Goal: Complete application form

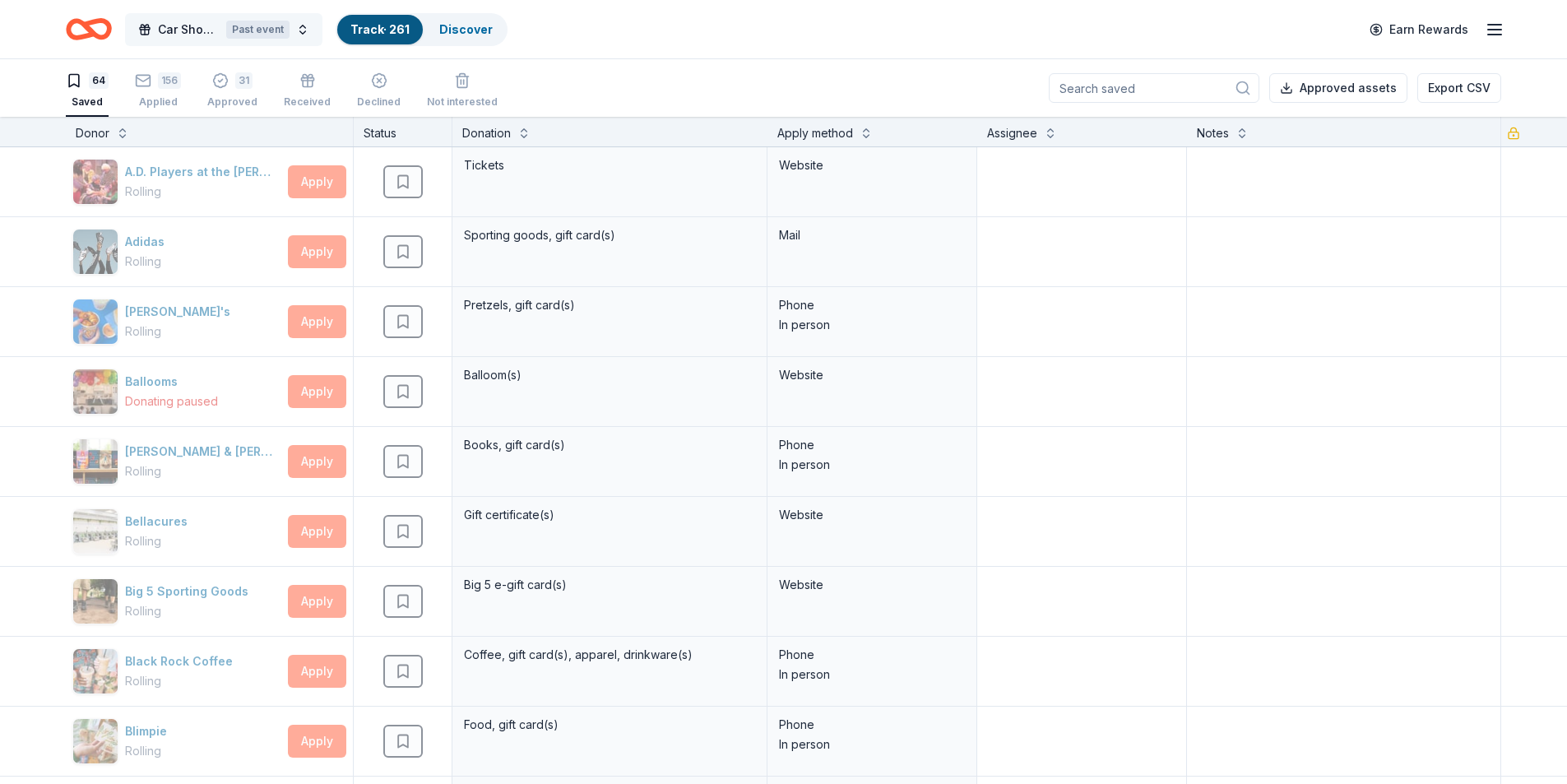
click at [297, 26] on button "Car Show Fundraiser Past event" at bounding box center [224, 29] width 198 height 33
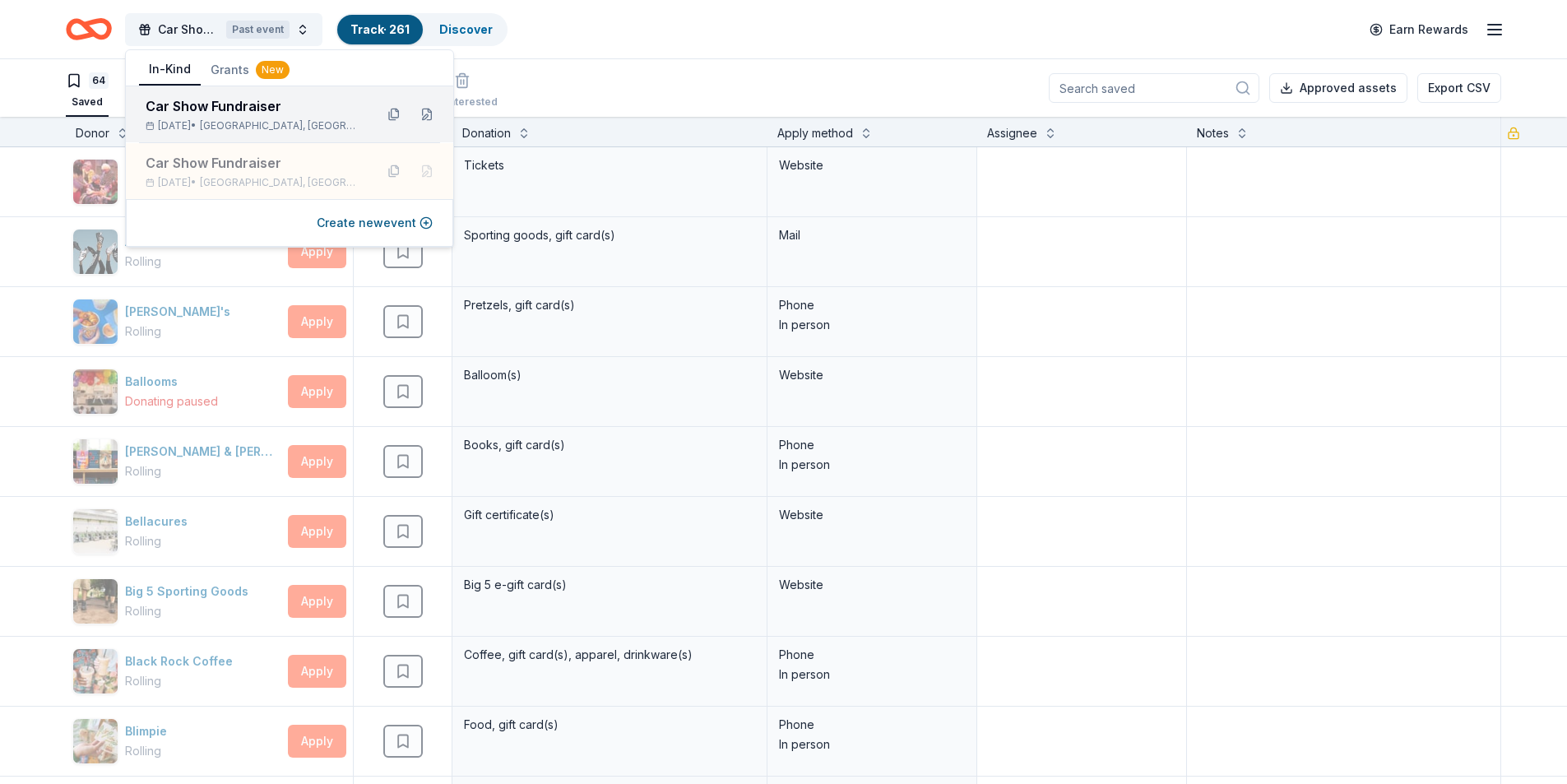
click at [254, 110] on div "Car Show Fundraiser" at bounding box center [253, 106] width 215 height 20
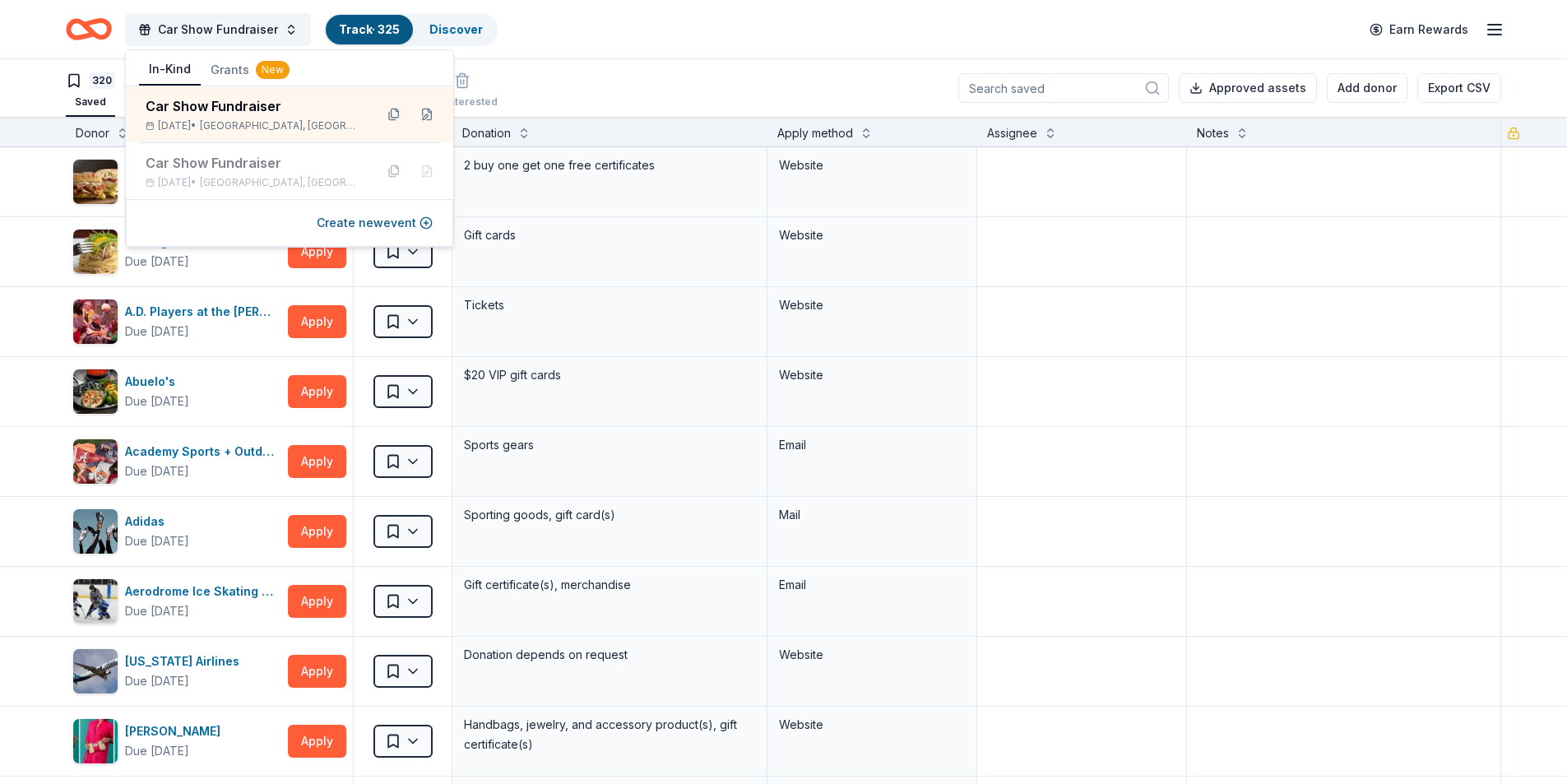
click at [595, 59] on header "Car Show Fundraiser Track · 325 Discover Earn Rewards" at bounding box center [784, 29] width 1567 height 59
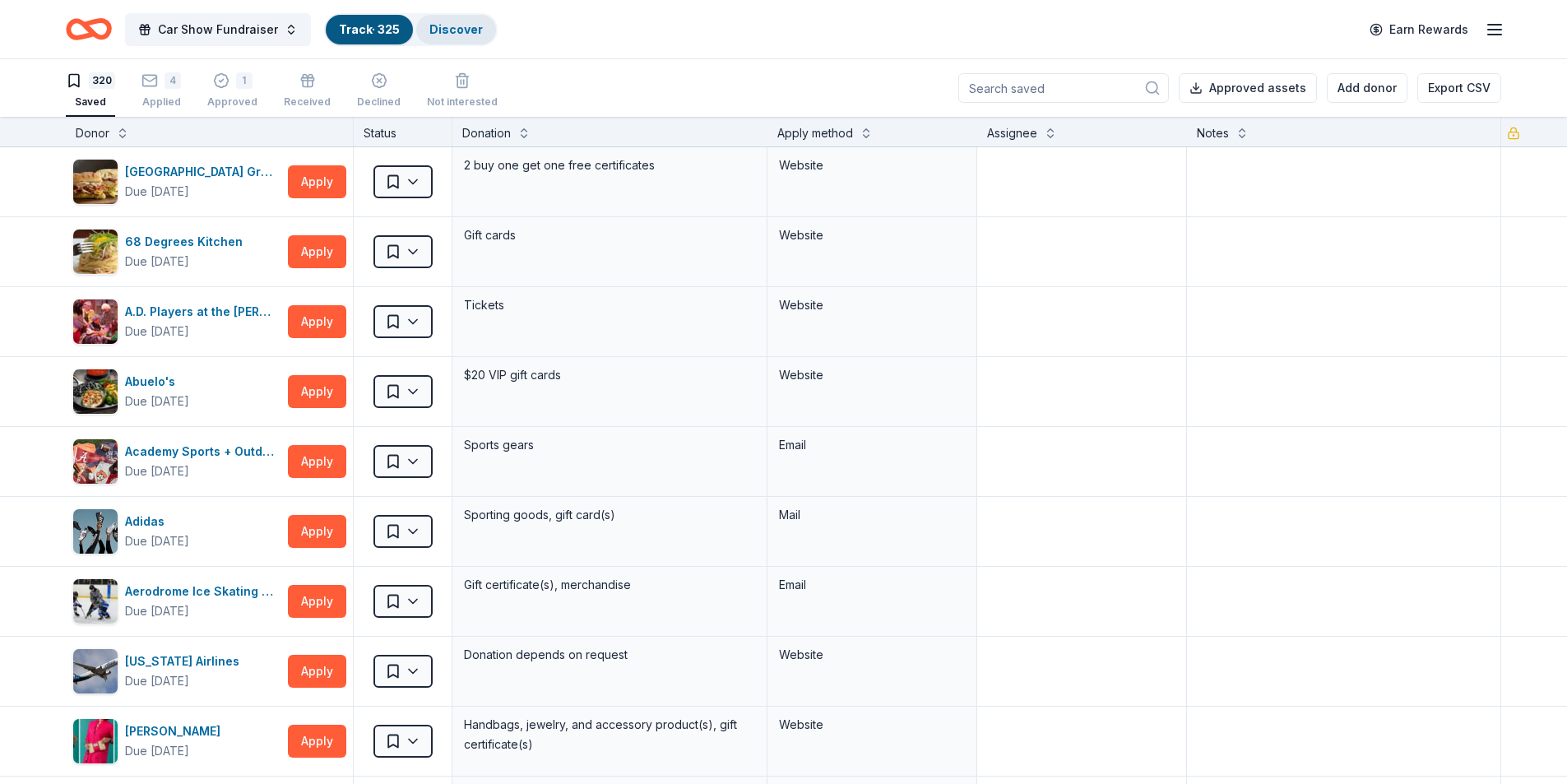
click at [445, 32] on link "Discover" at bounding box center [456, 29] width 54 height 14
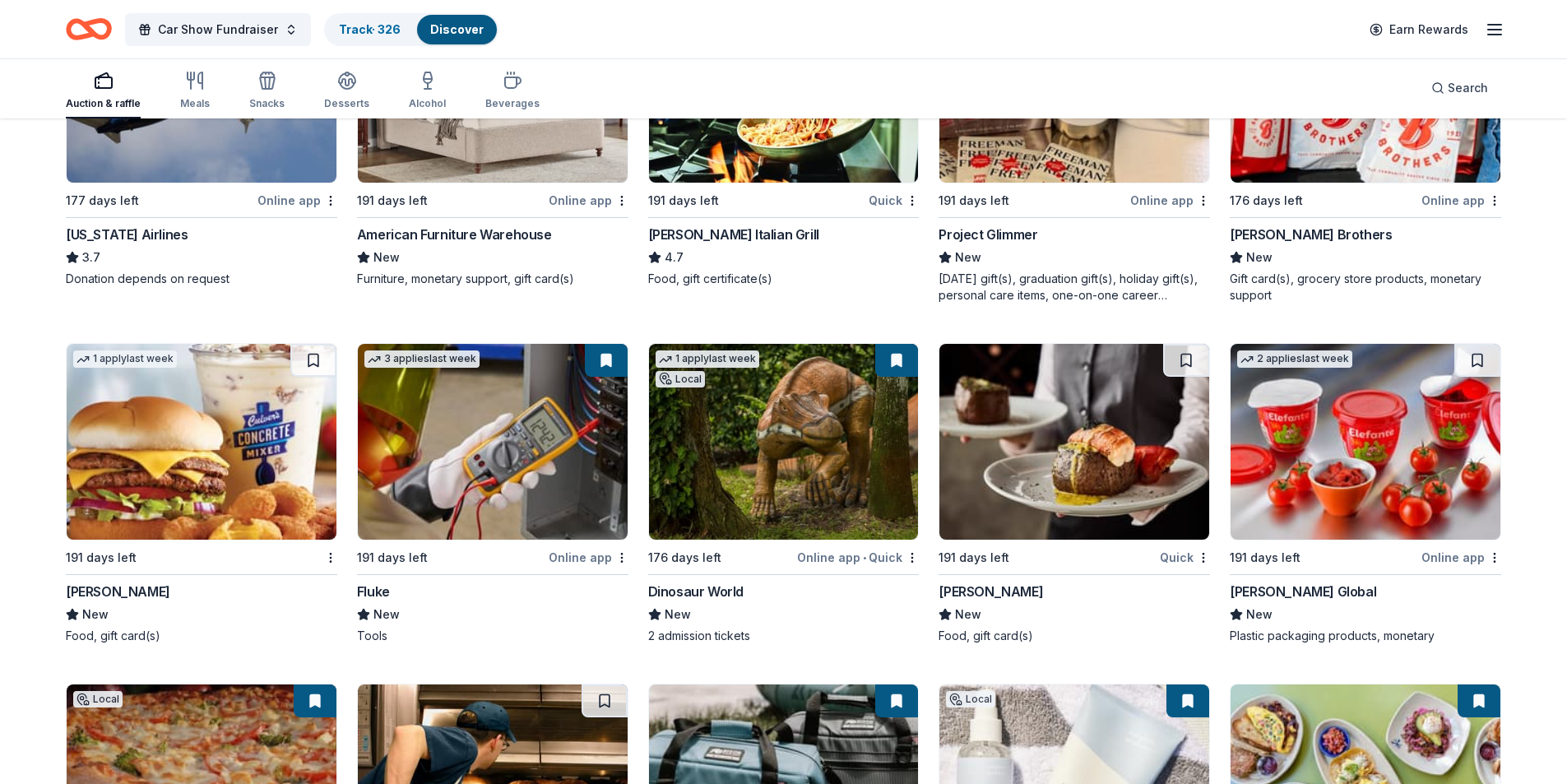
scroll to position [9859, 0]
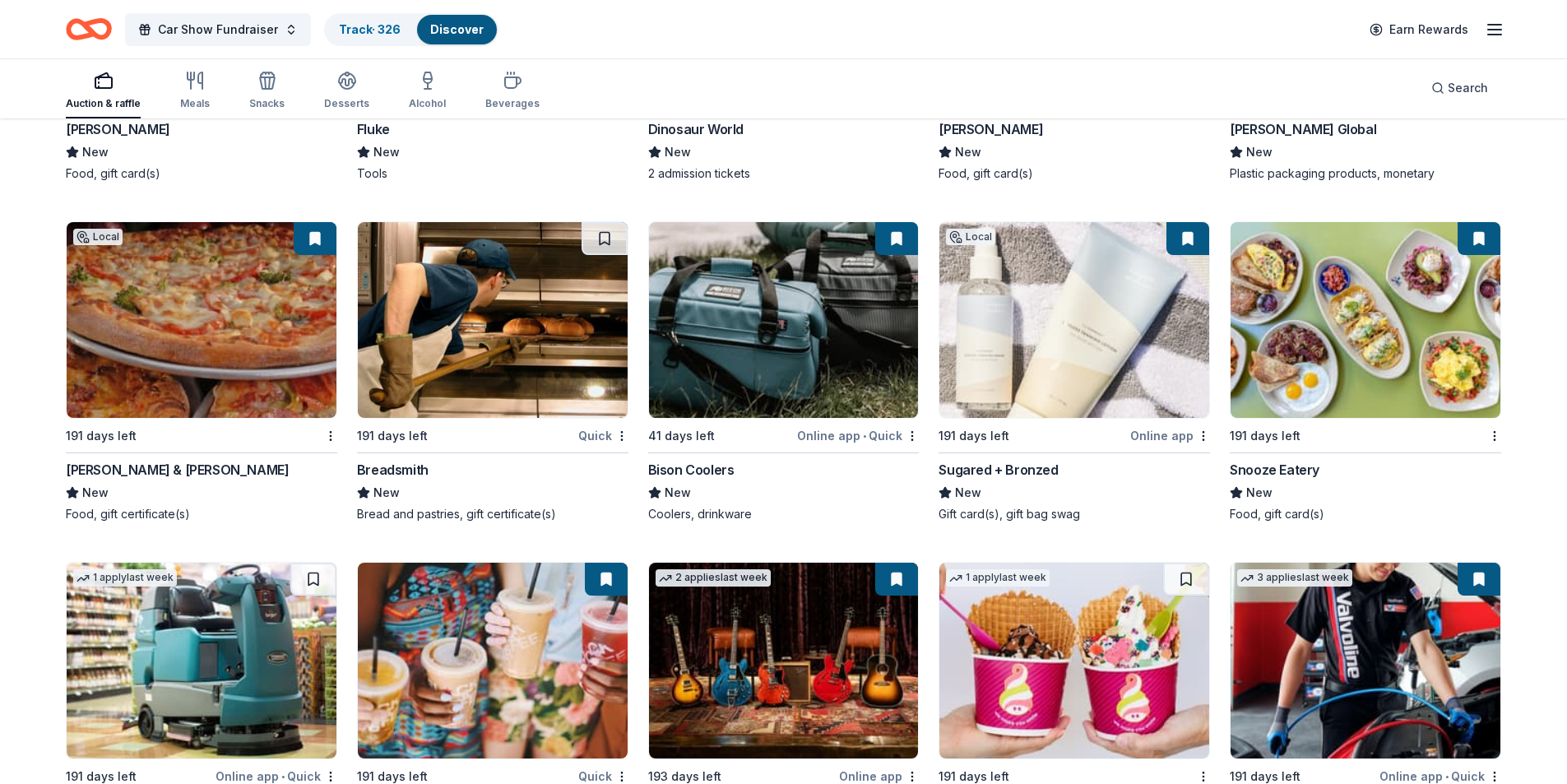
click at [790, 365] on img at bounding box center [784, 320] width 270 height 196
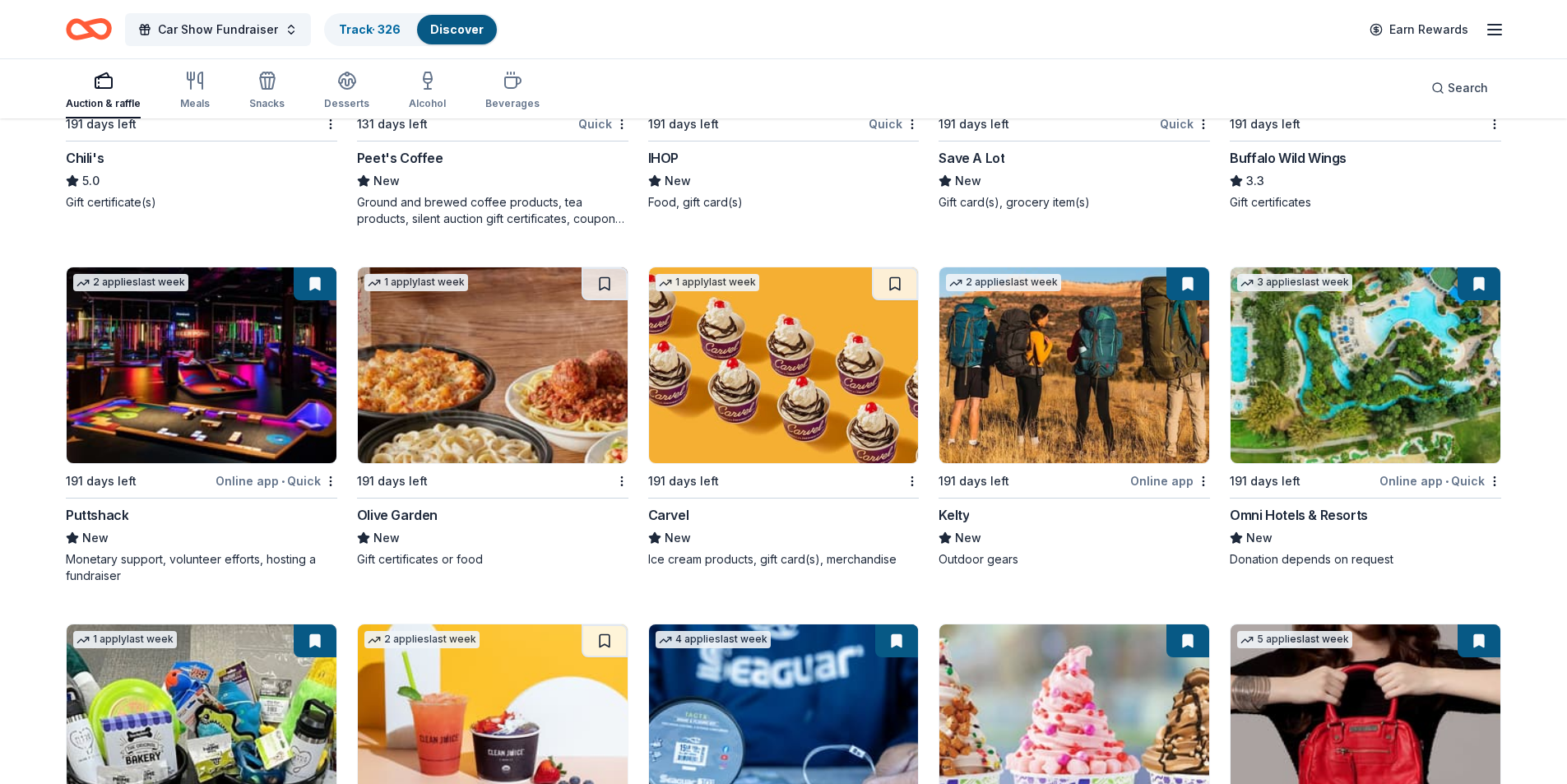
scroll to position [11909, 0]
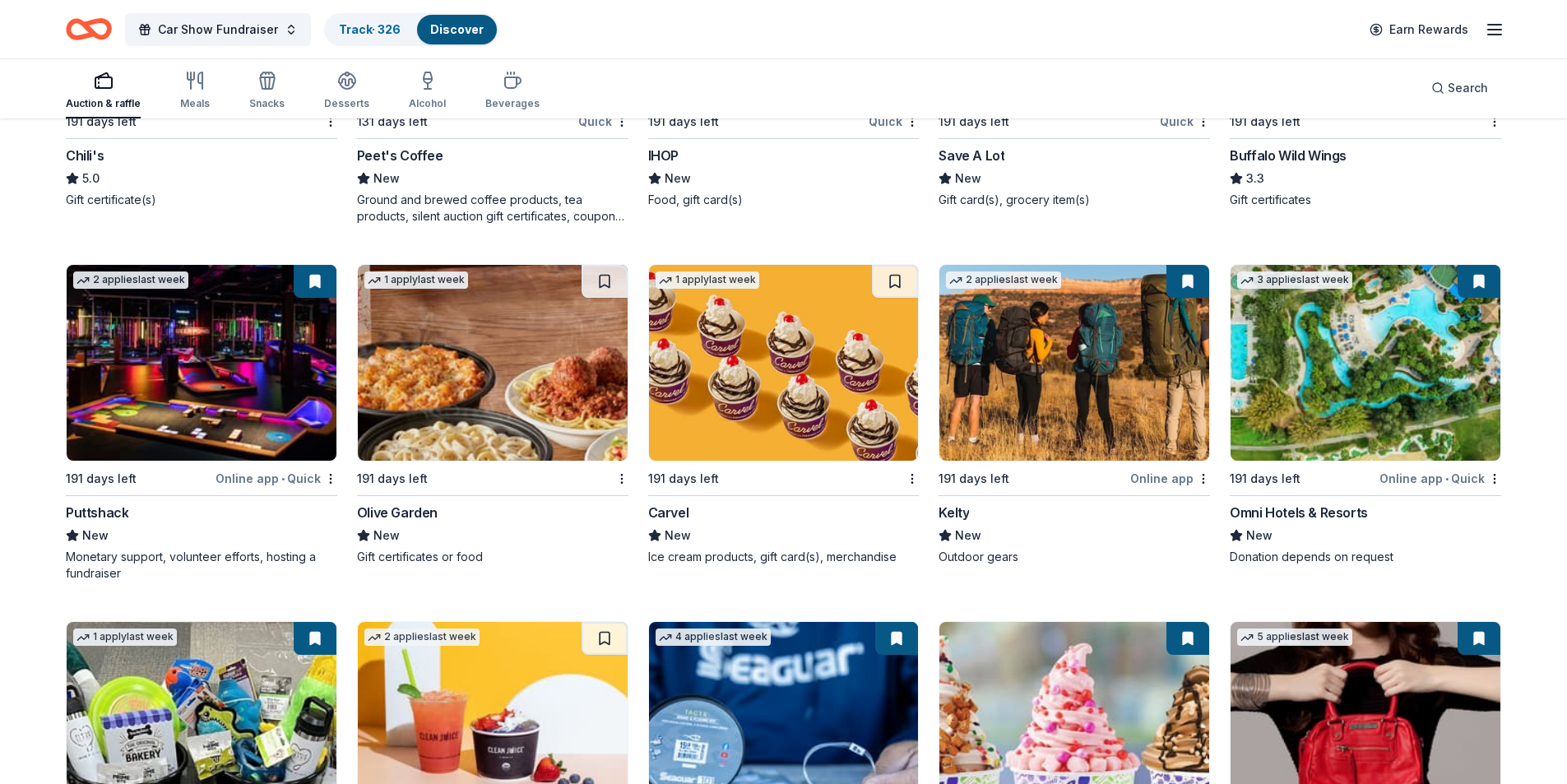
click at [1387, 436] on img at bounding box center [1366, 363] width 270 height 196
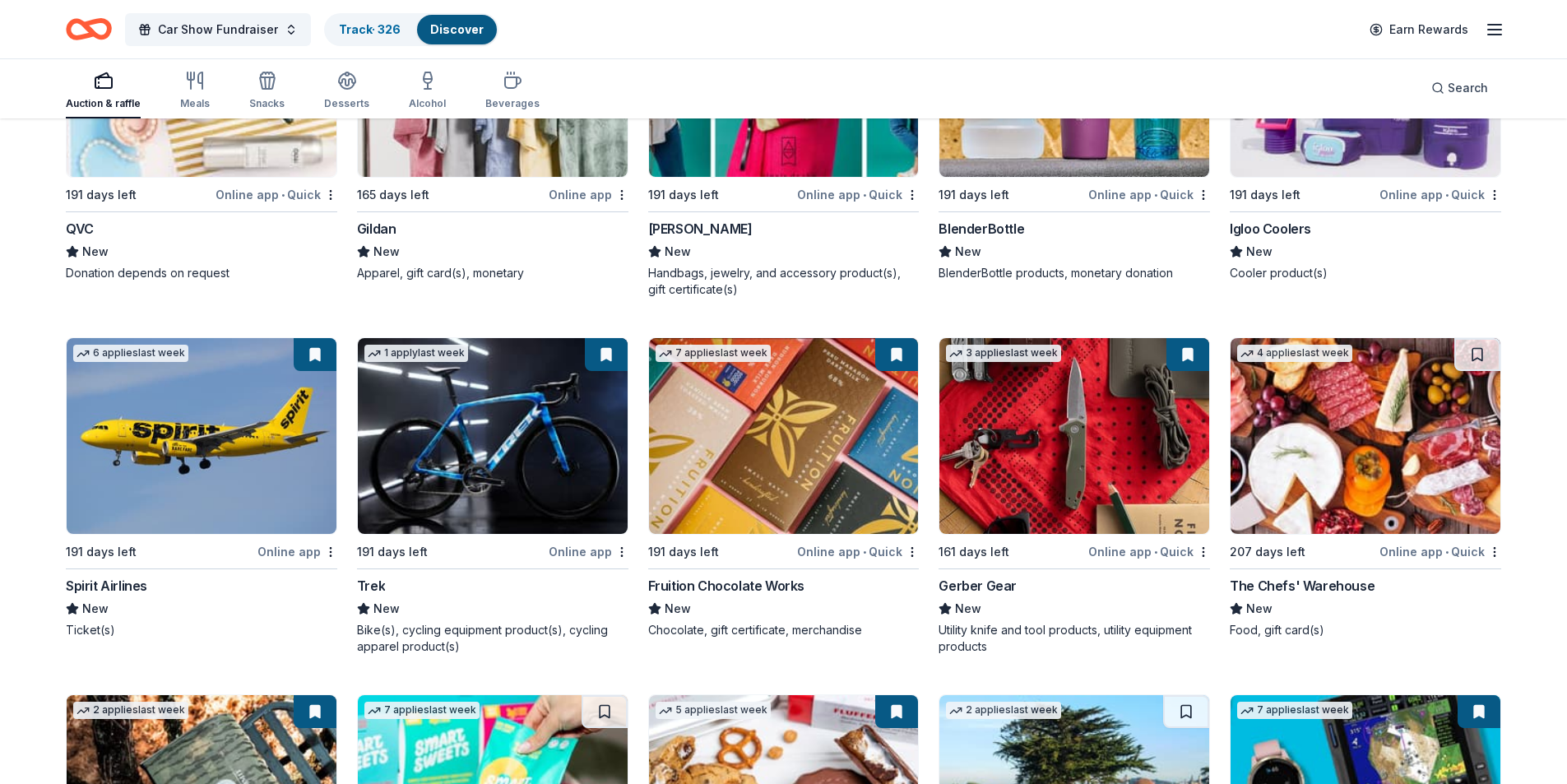
scroll to position [15115, 0]
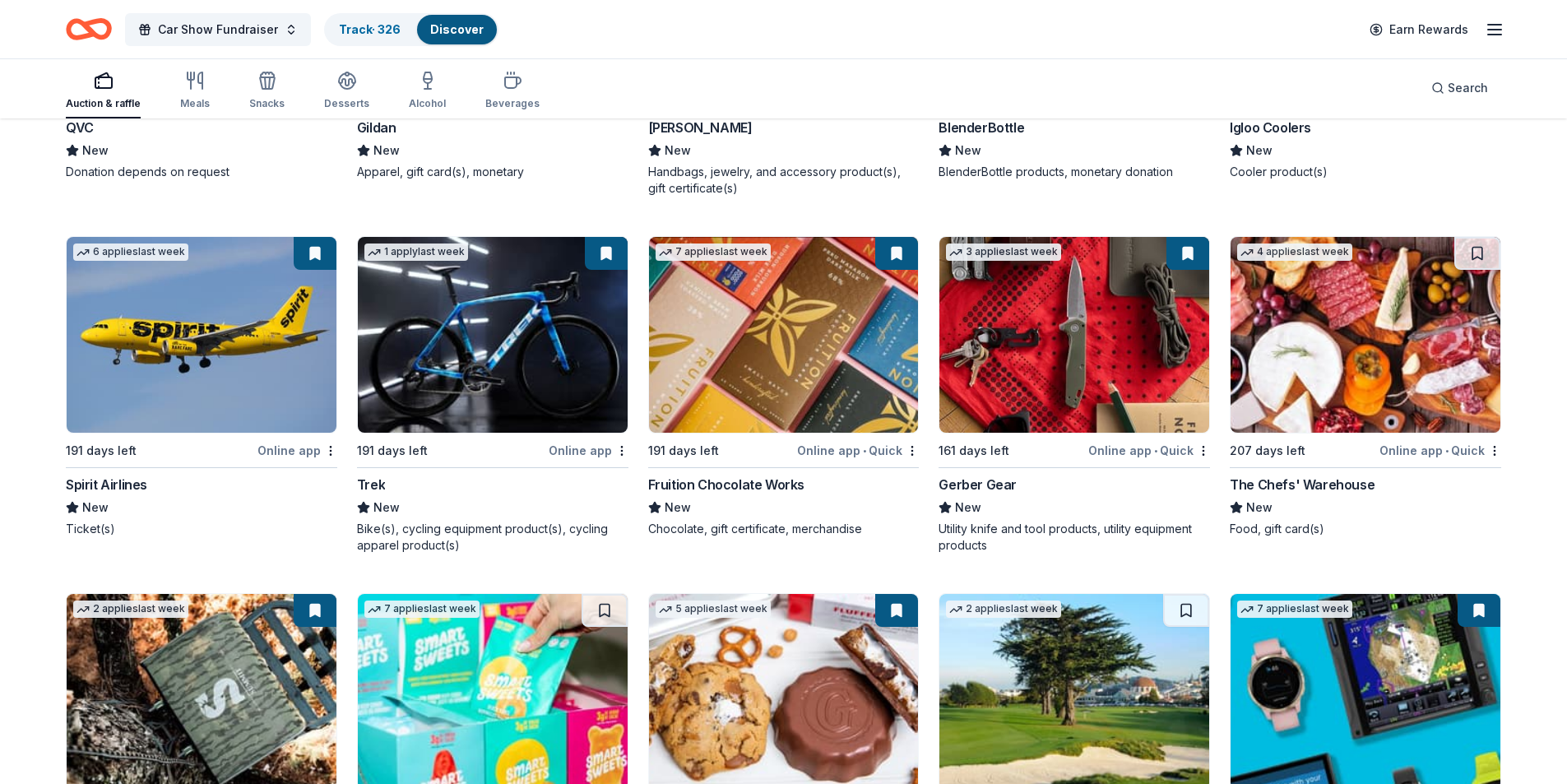
click at [1190, 266] on button at bounding box center [1187, 253] width 43 height 33
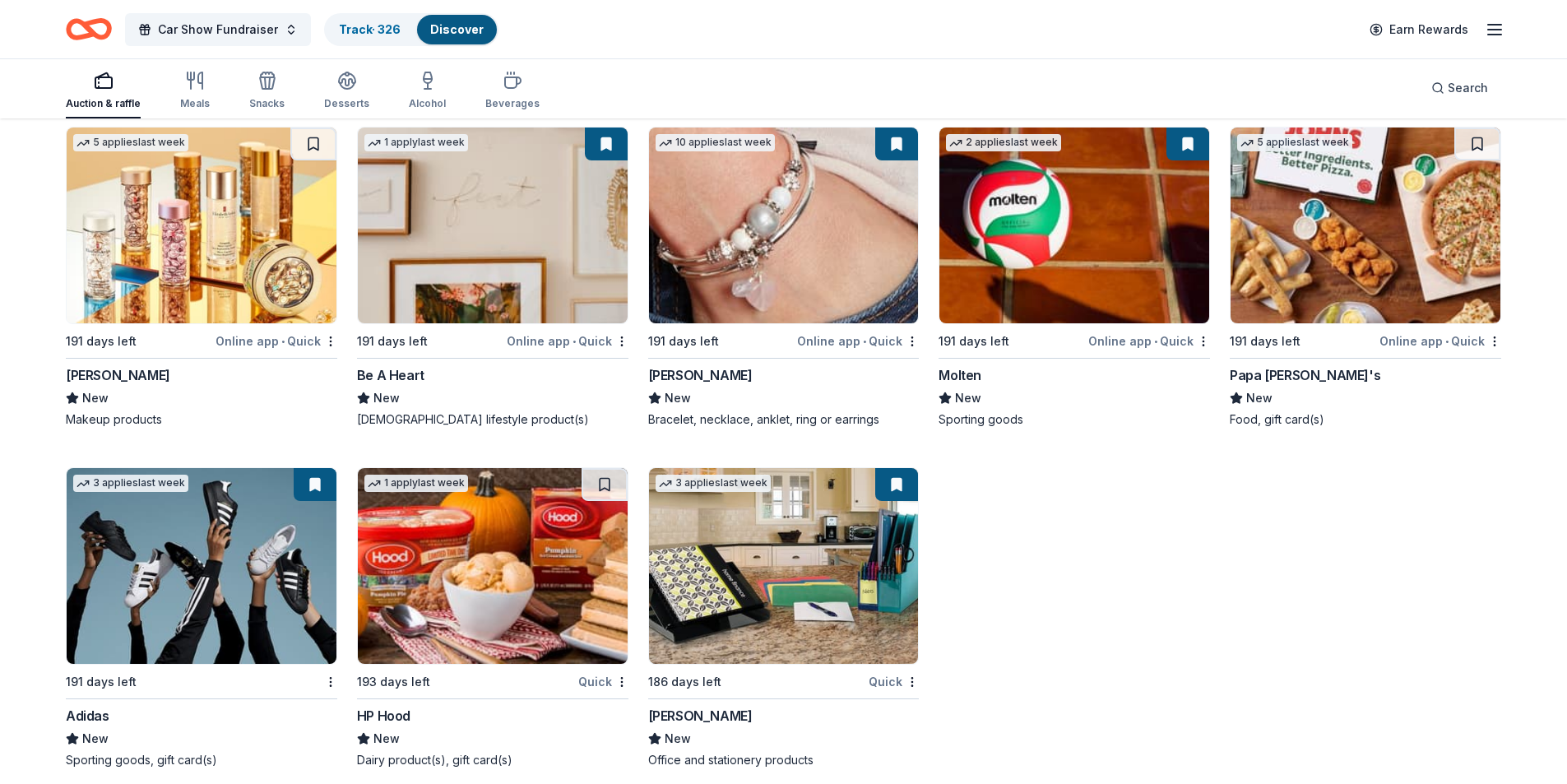
scroll to position [17708, 0]
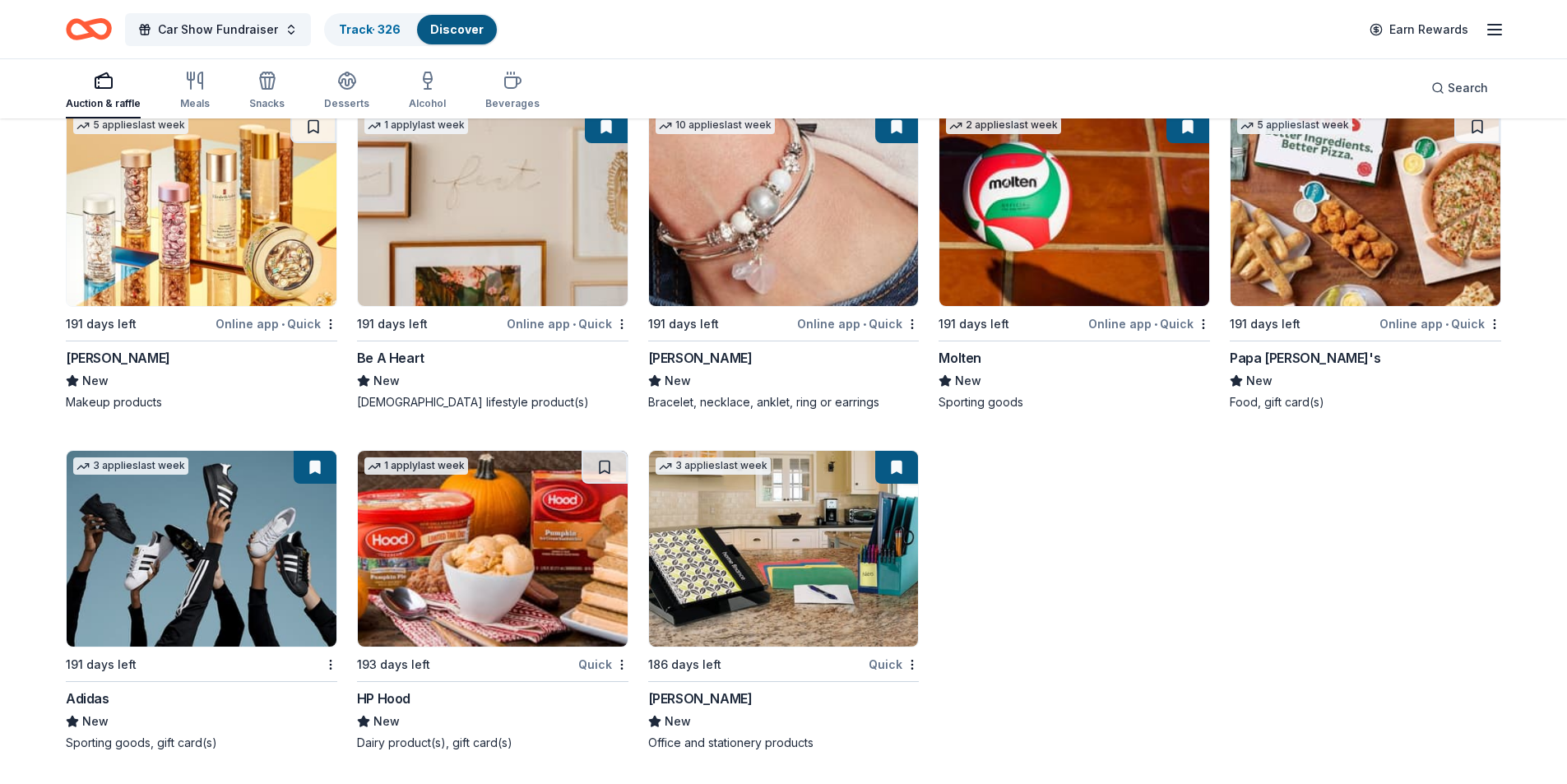
click at [789, 529] on img at bounding box center [784, 549] width 270 height 196
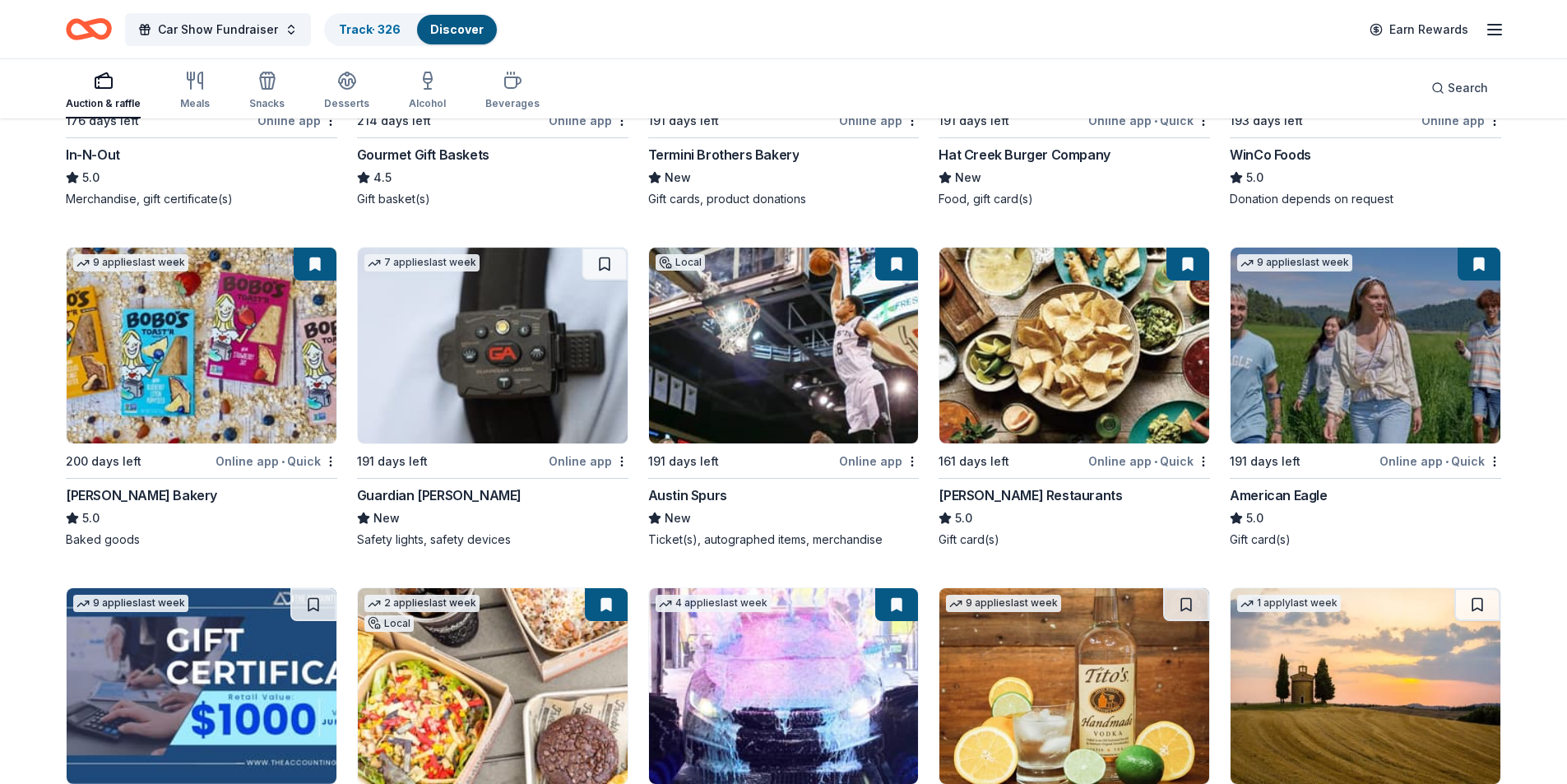
scroll to position [2631, 0]
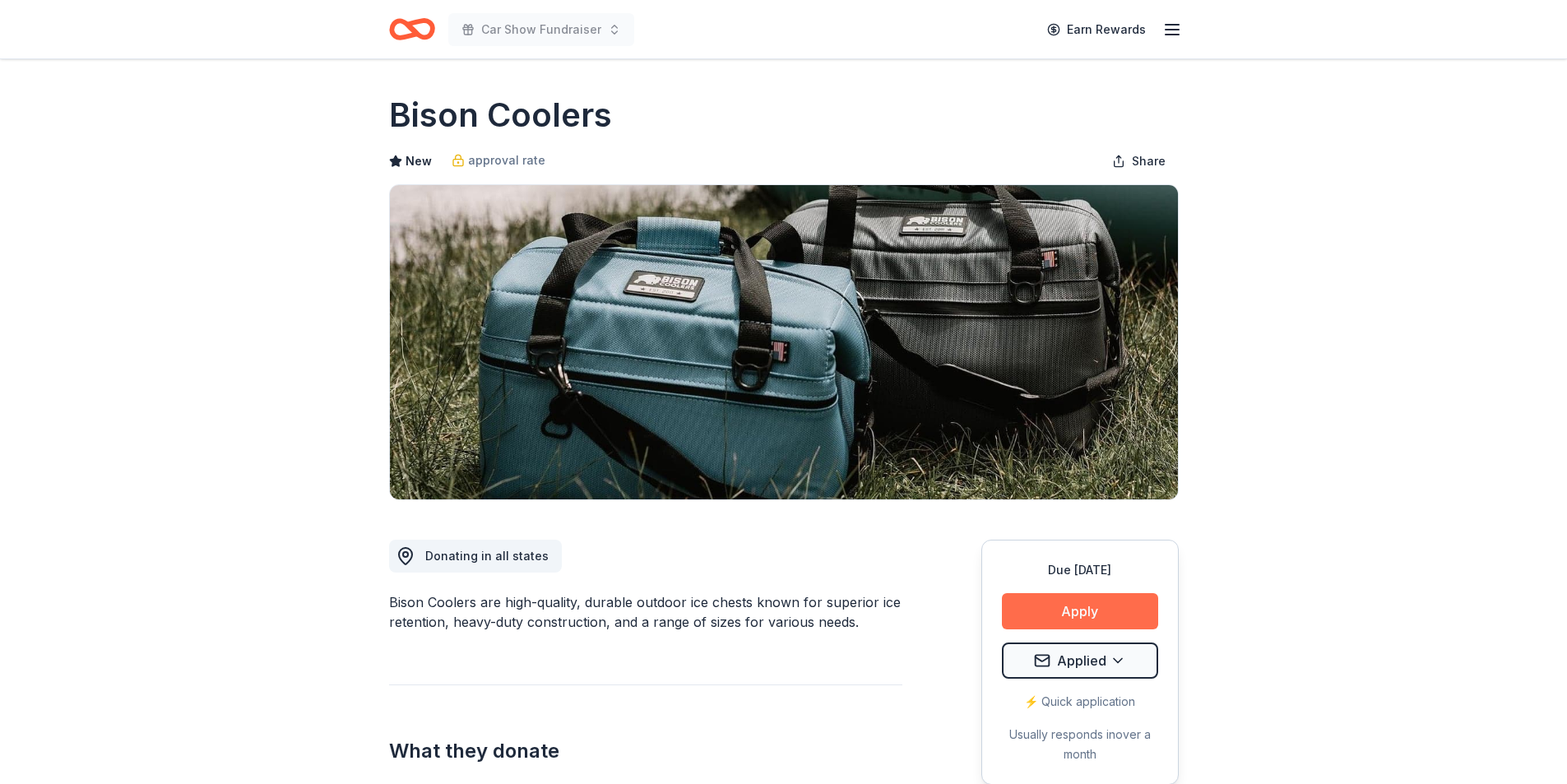
click at [1082, 606] on button "Apply" at bounding box center [1080, 611] width 157 height 36
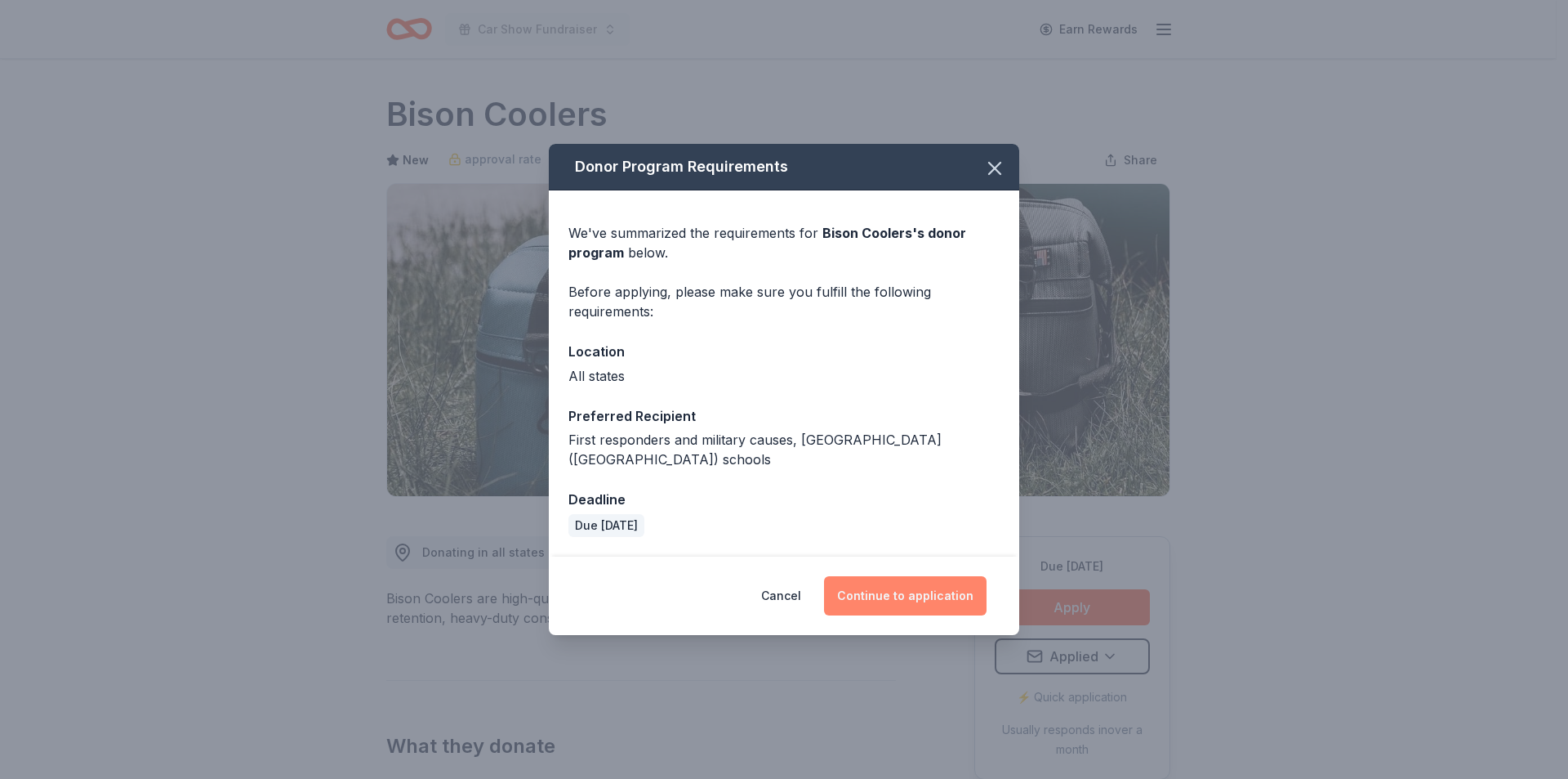
click at [924, 580] on button "Continue to application" at bounding box center [905, 595] width 162 height 39
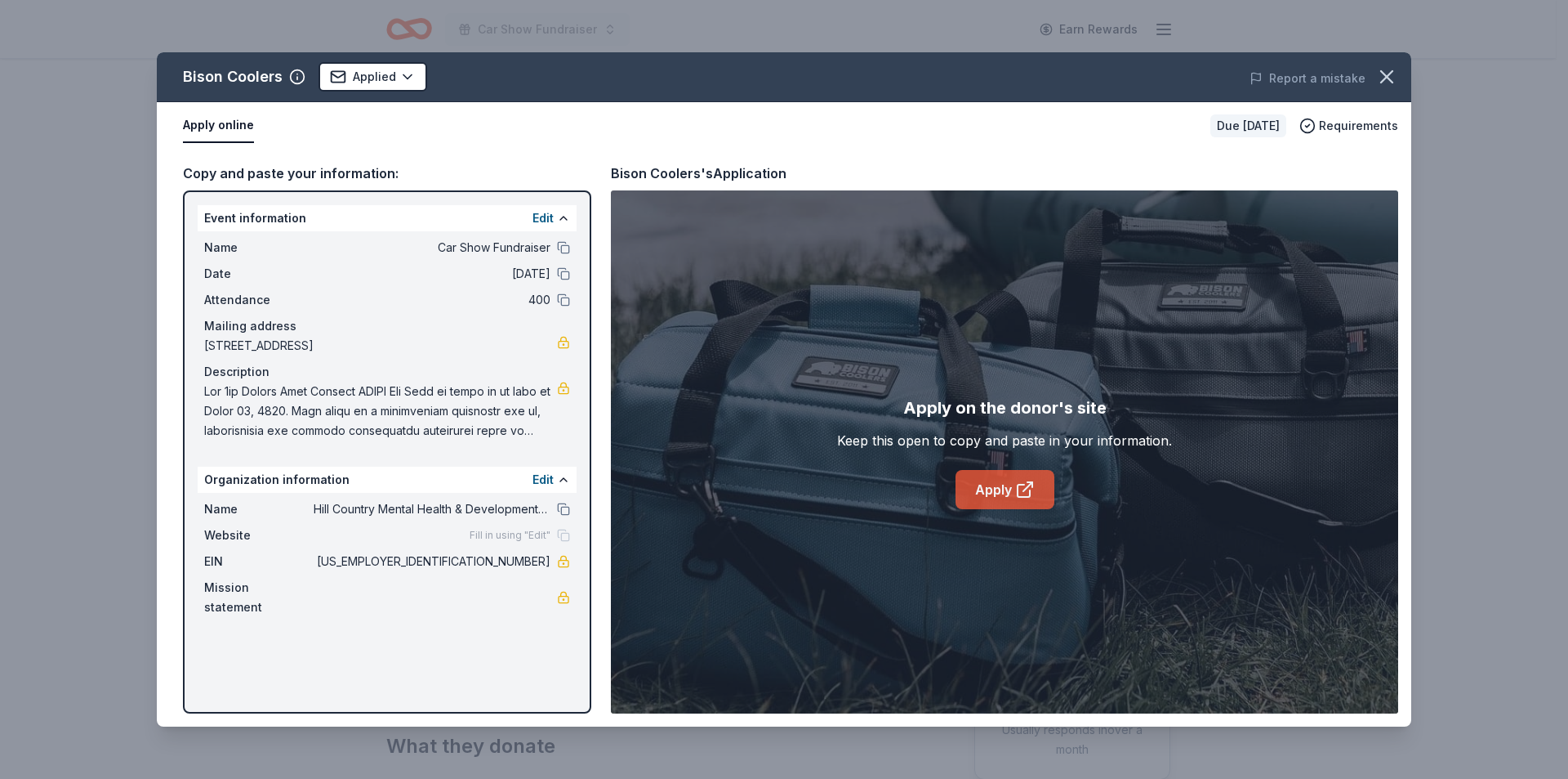
click at [1001, 487] on link "Apply" at bounding box center [1005, 489] width 99 height 39
click at [408, 83] on html "Car Show Fundraiser Earn Rewards Due in 41 days Share Bison Coolers New approva…" at bounding box center [784, 390] width 1568 height 779
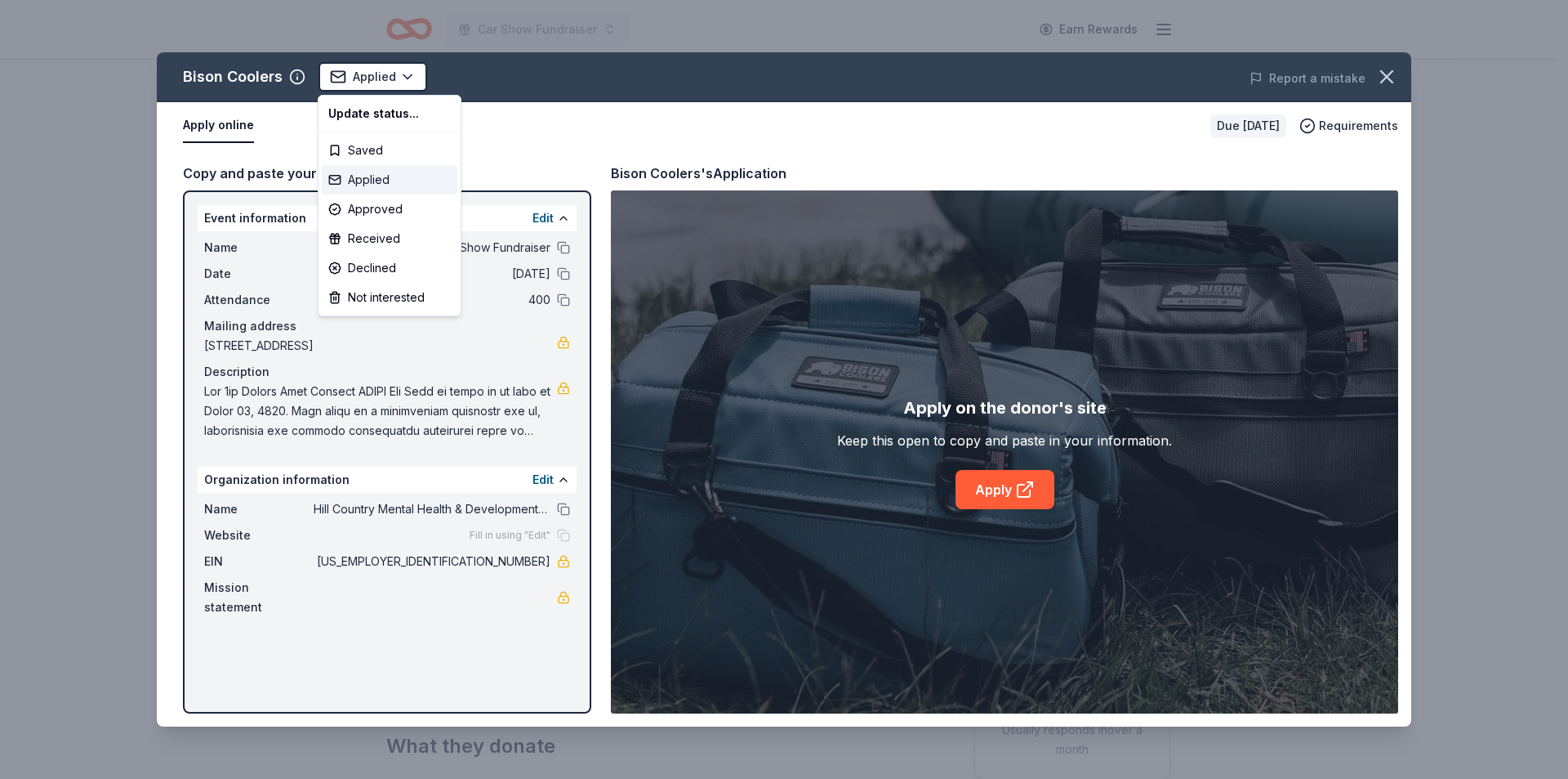
click at [378, 181] on div "Applied" at bounding box center [389, 179] width 136 height 29
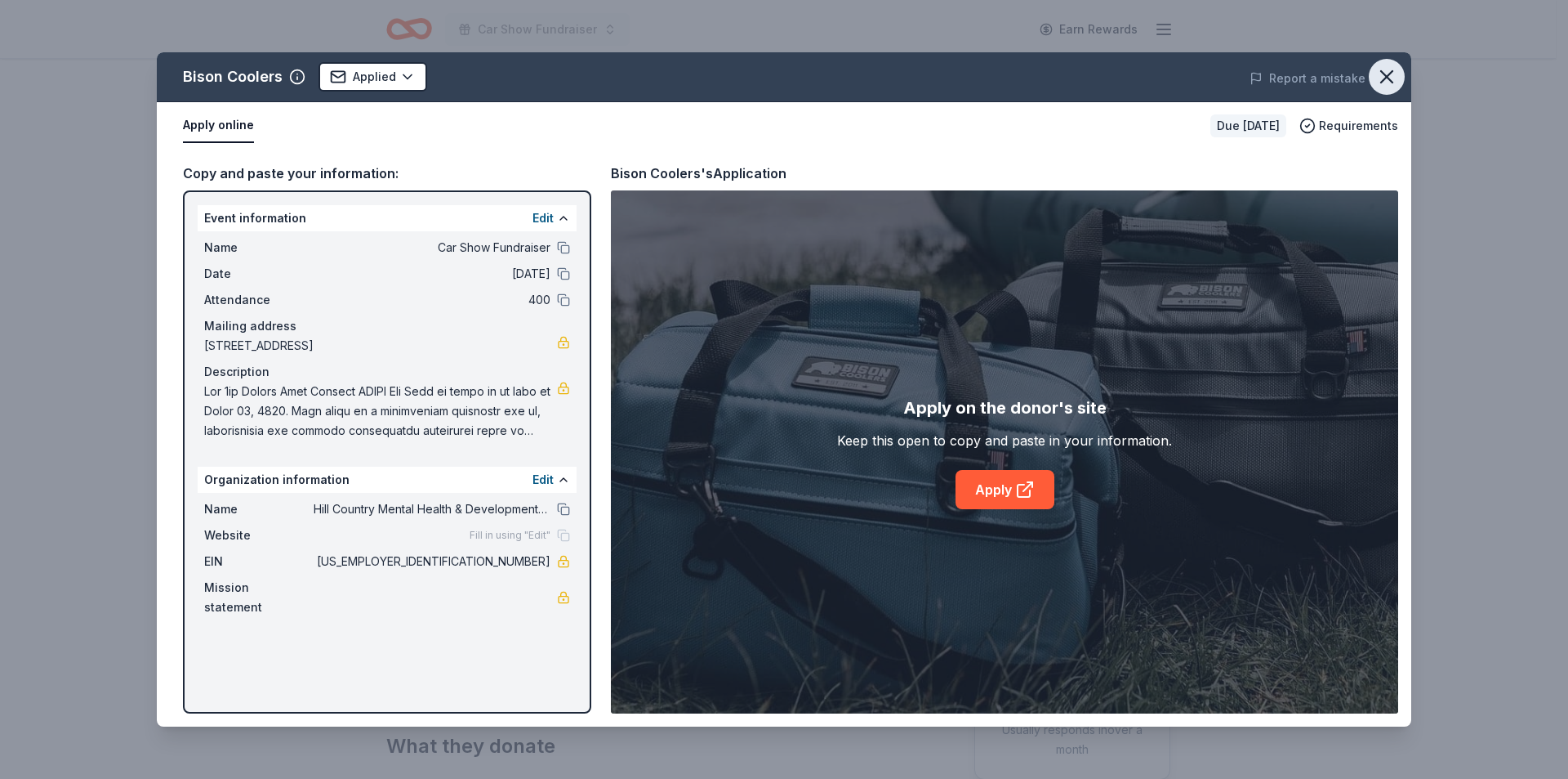
click at [1384, 76] on icon "button" at bounding box center [1386, 77] width 22 height 22
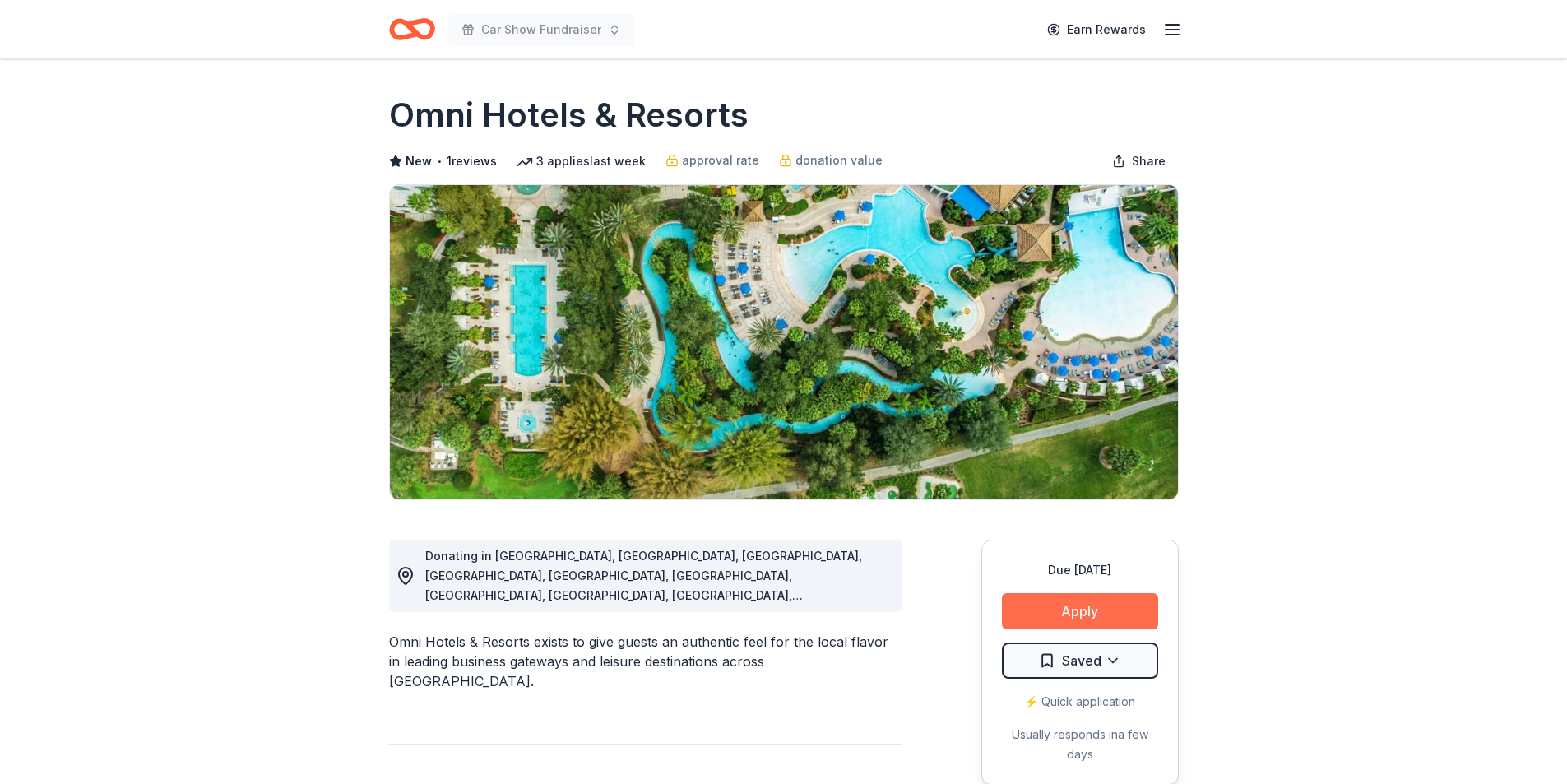
click at [1077, 603] on button "Apply" at bounding box center [1080, 611] width 157 height 36
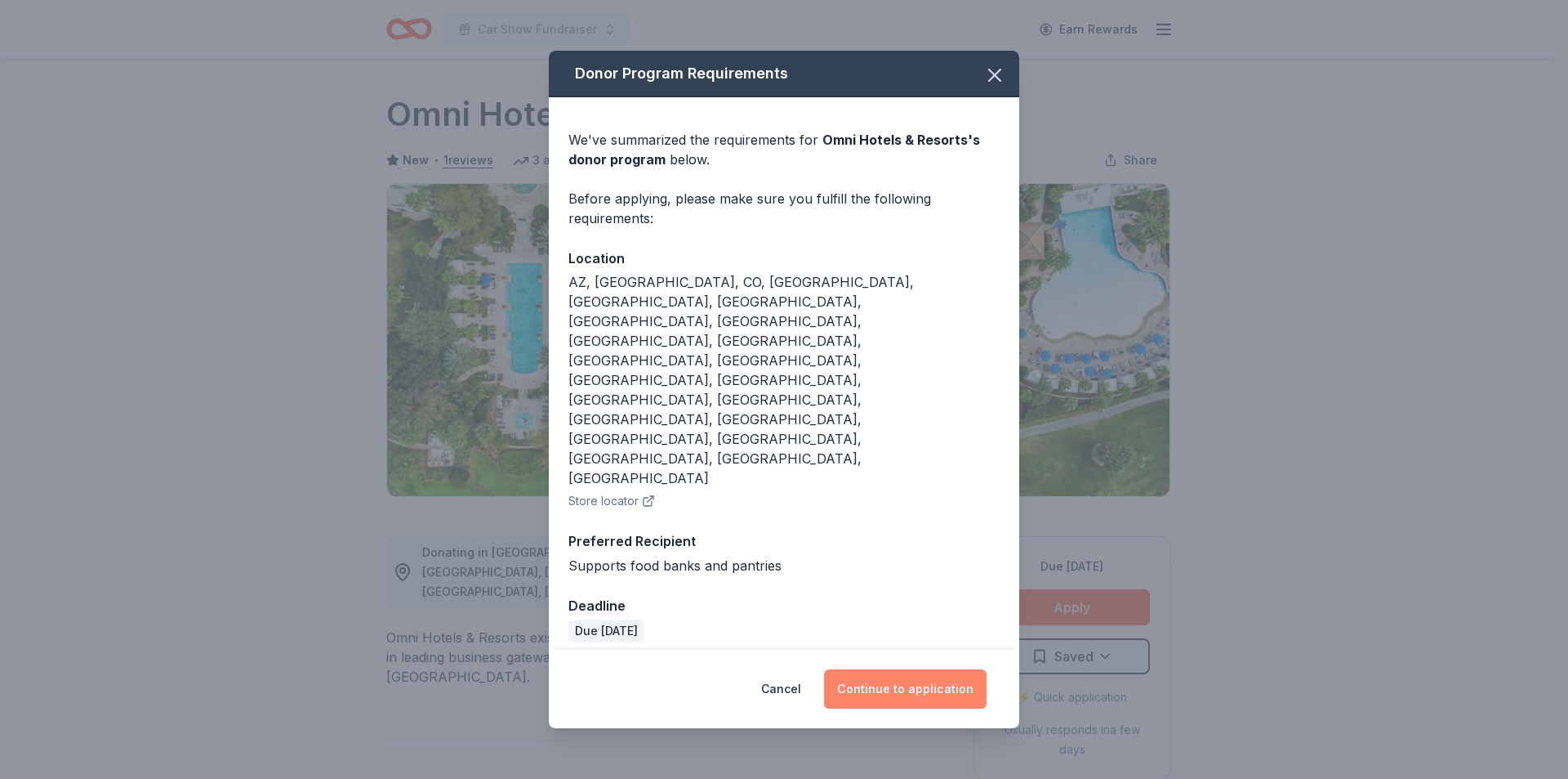
click at [893, 669] on button "Continue to application" at bounding box center [905, 688] width 162 height 39
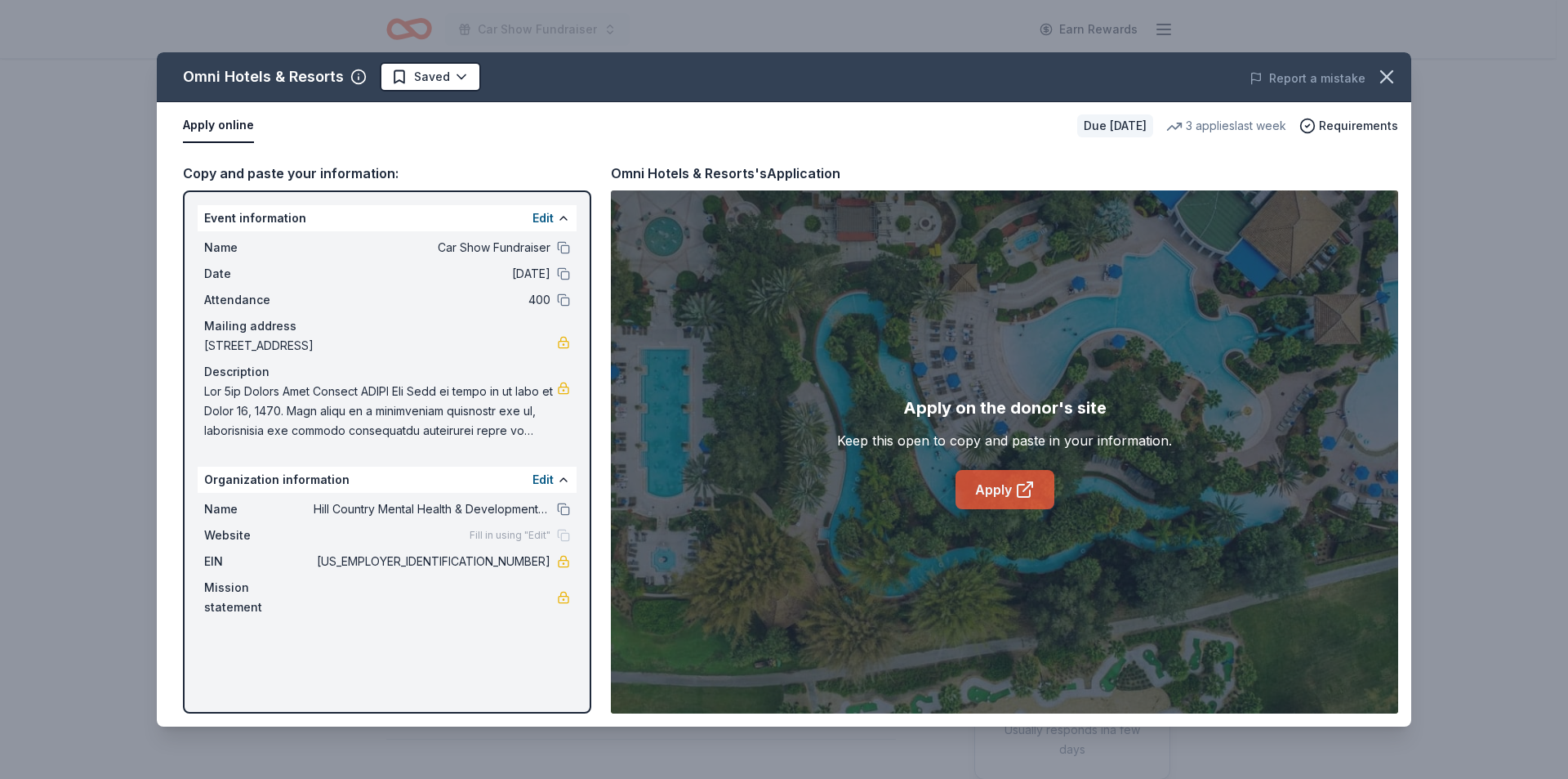
click at [1007, 487] on link "Apply" at bounding box center [1005, 489] width 99 height 39
click at [448, 72] on html "Car Show Fundraiser Earn Rewards Due in 191 days Share Omni Hotels & Resorts Ne…" at bounding box center [784, 390] width 1568 height 779
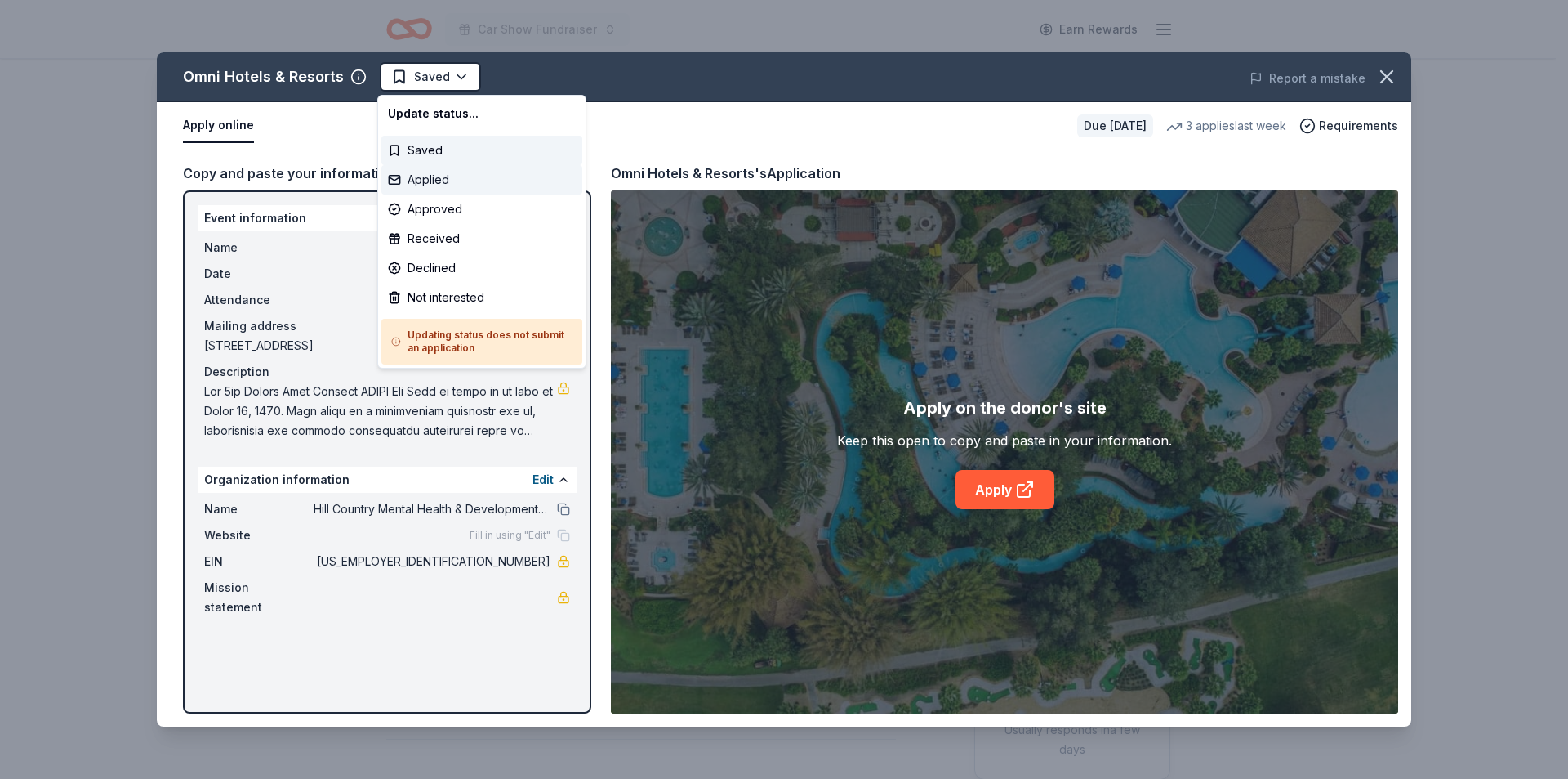
click at [437, 177] on div "Applied" at bounding box center [481, 179] width 200 height 29
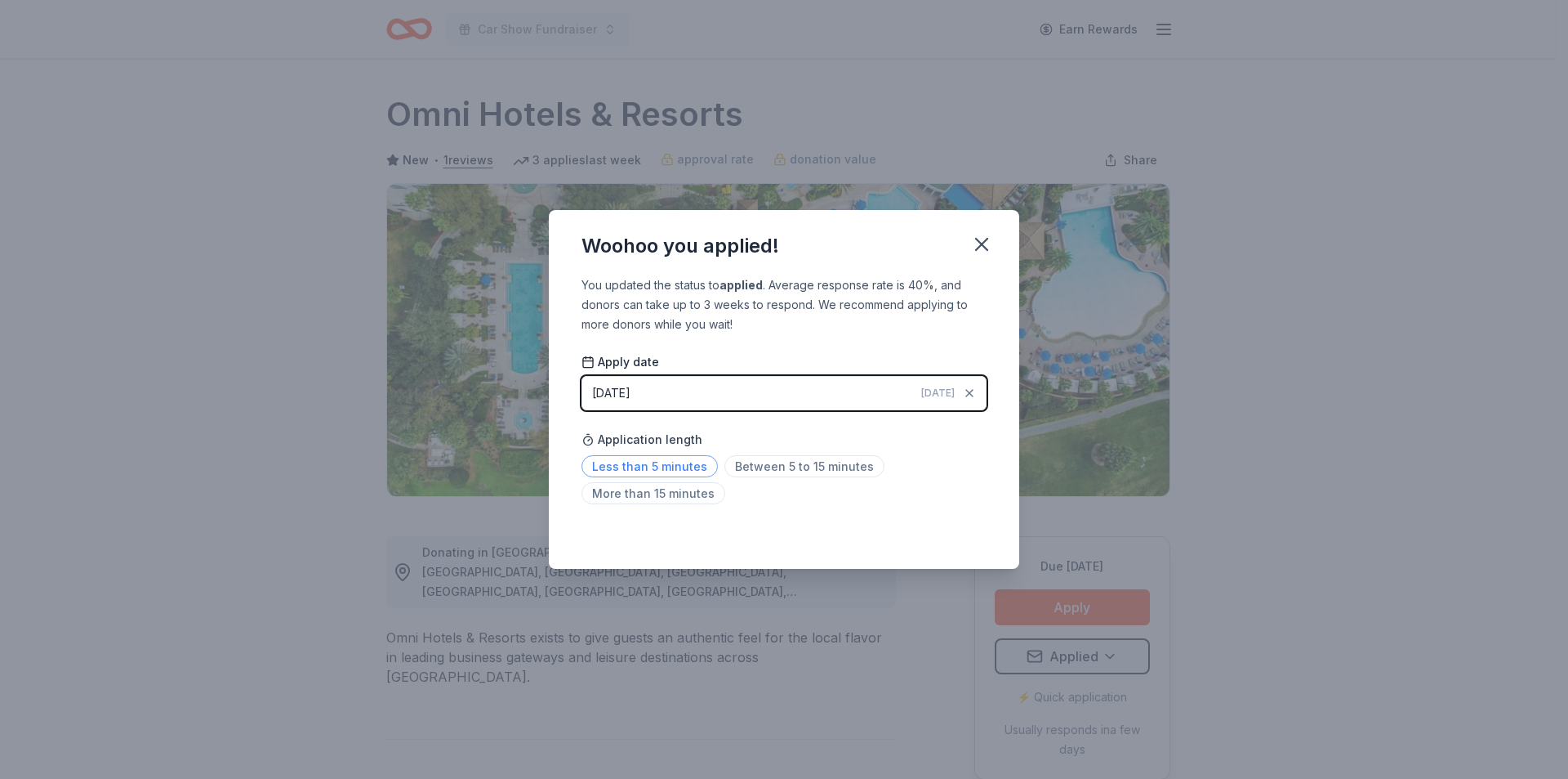
click at [693, 469] on span "Less than 5 minutes" at bounding box center [650, 466] width 136 height 22
click at [983, 242] on icon "button" at bounding box center [982, 245] width 12 height 12
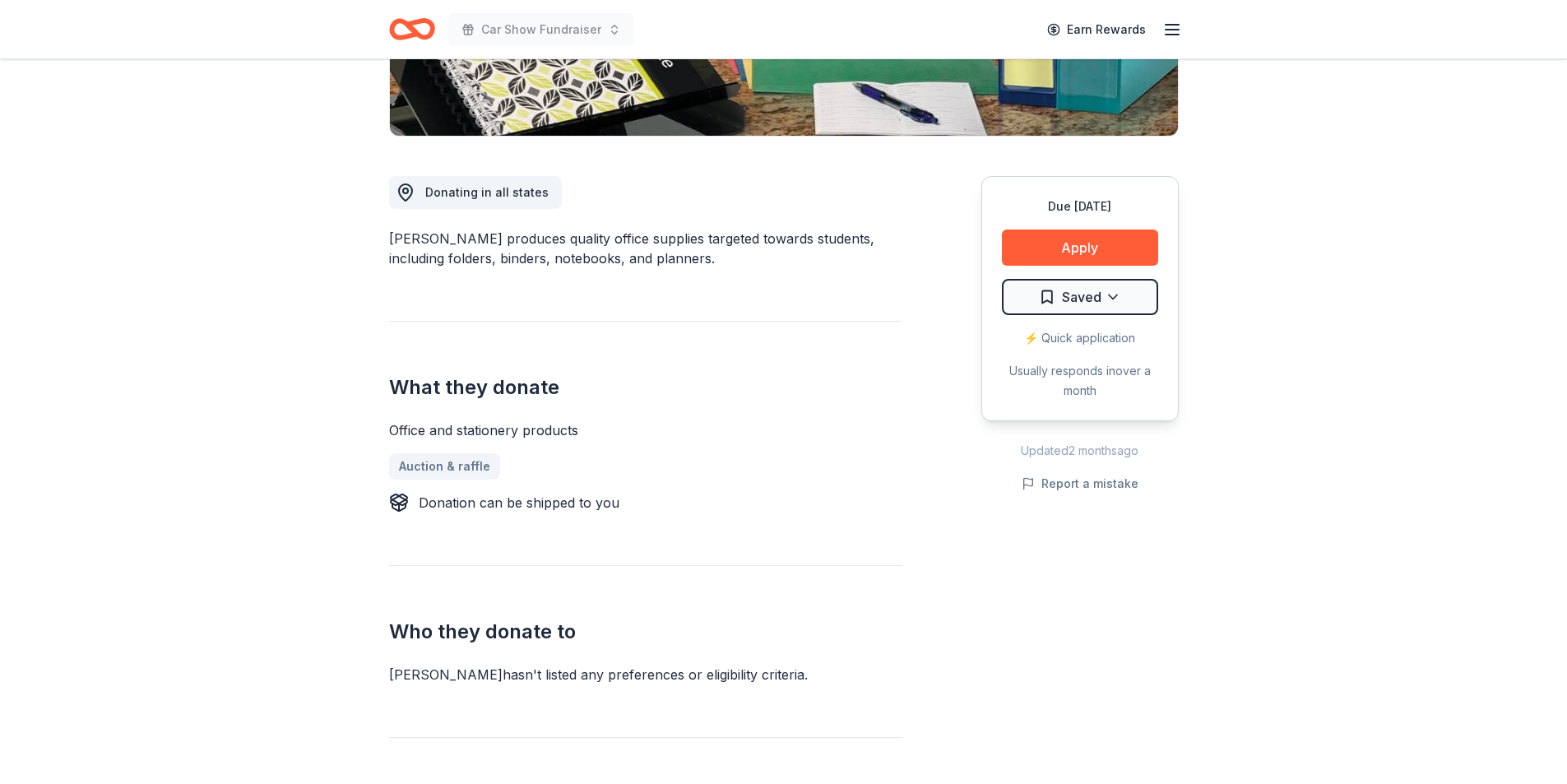
scroll to position [411, 0]
